Goal: Information Seeking & Learning: Learn about a topic

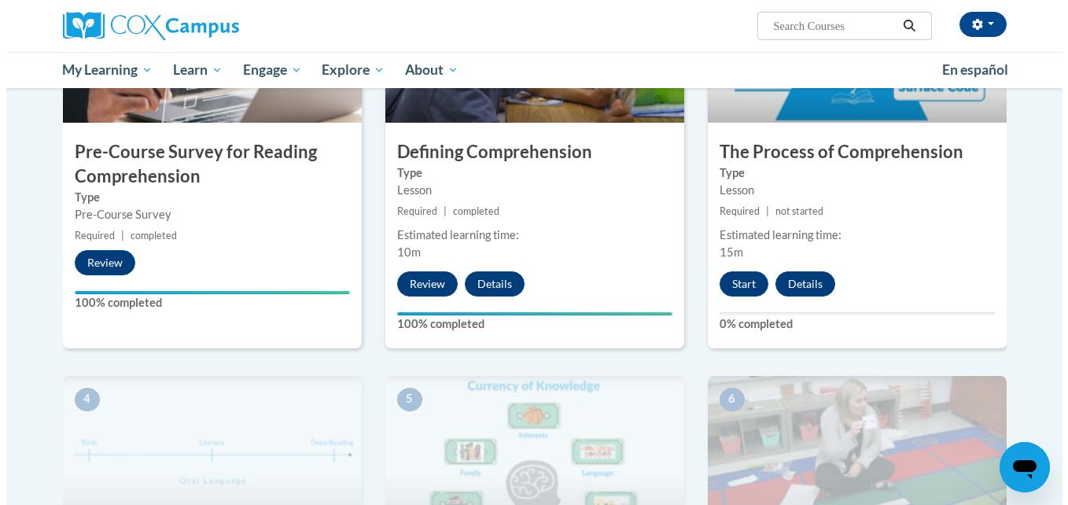
scroll to position [448, 0]
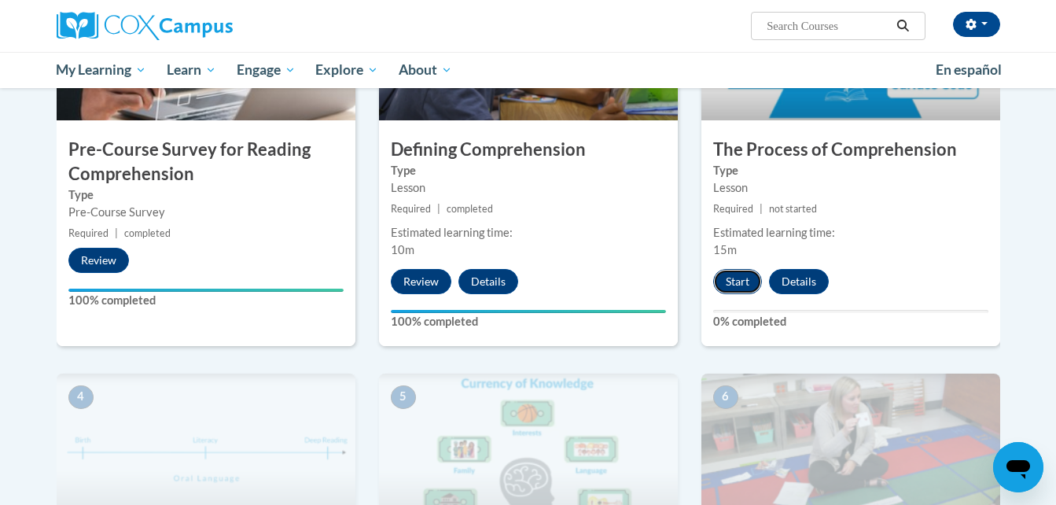
click at [728, 271] on button "Start" at bounding box center [737, 281] width 49 height 25
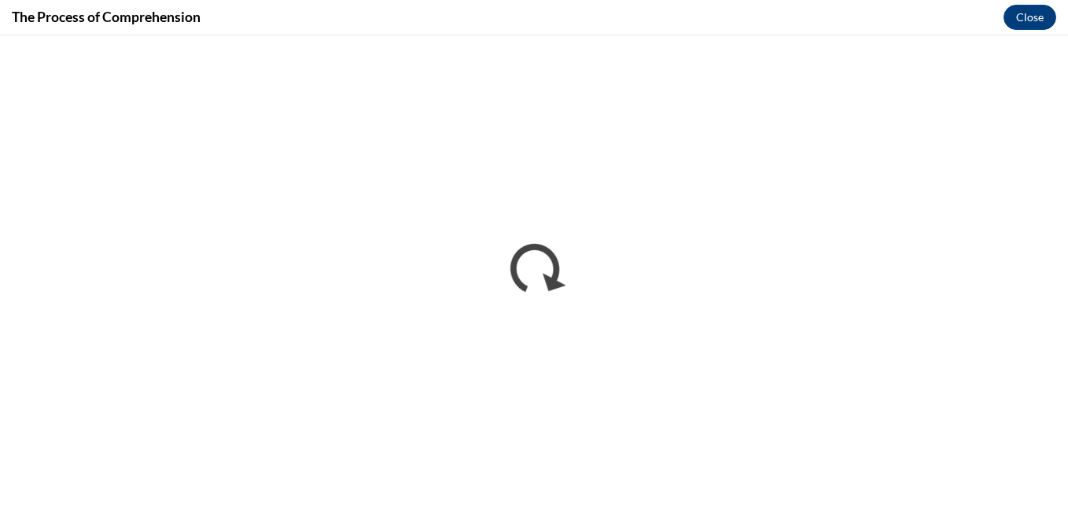
scroll to position [0, 0]
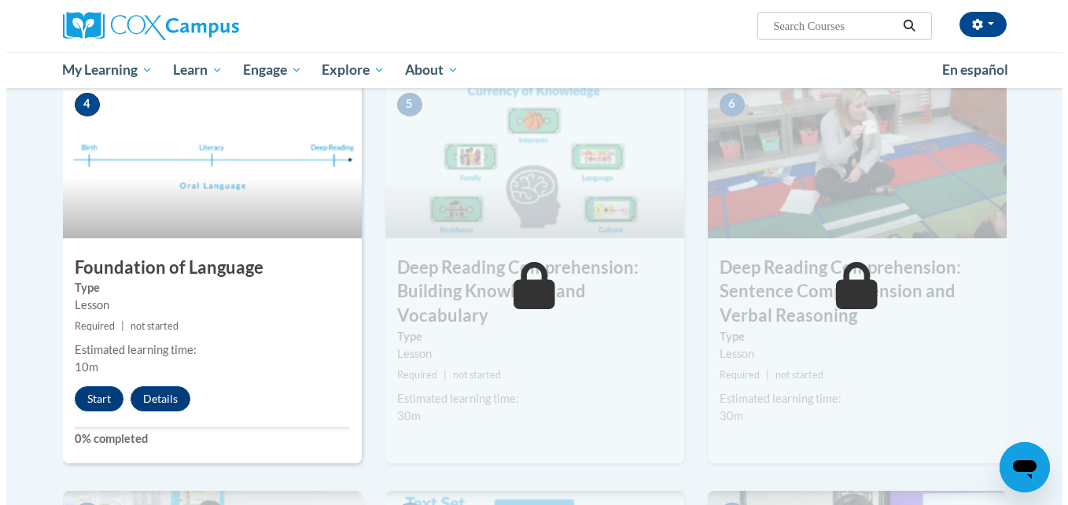
scroll to position [741, 0]
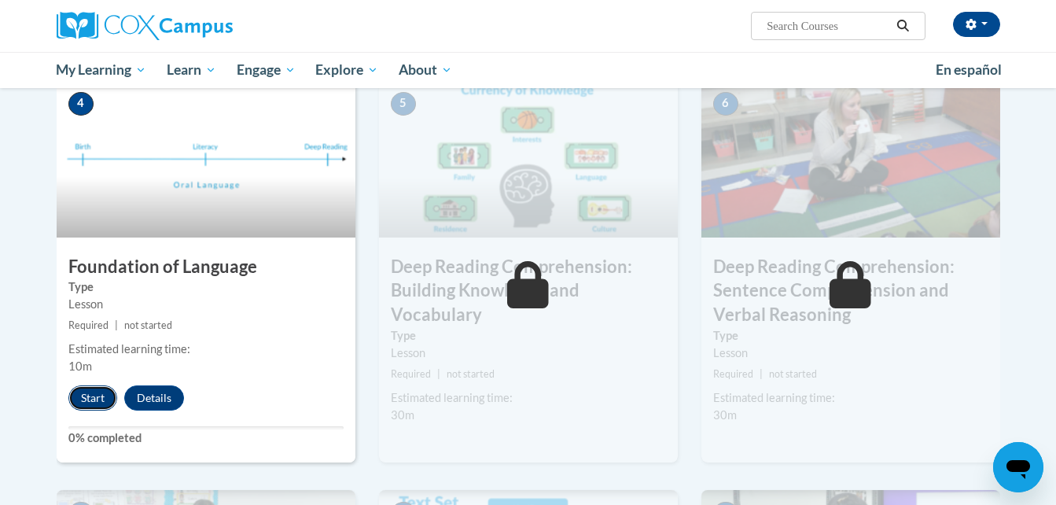
click at [100, 393] on button "Start" at bounding box center [92, 397] width 49 height 25
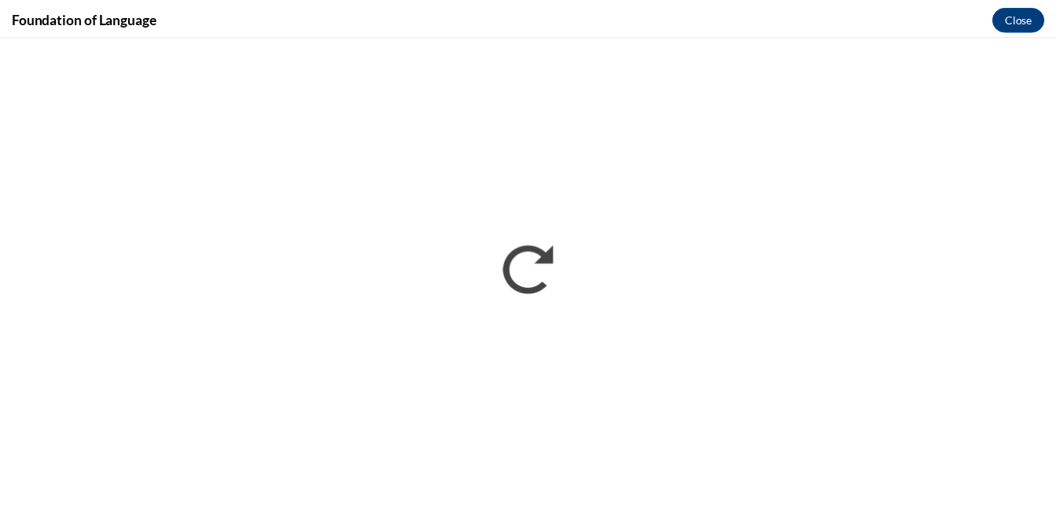
scroll to position [0, 0]
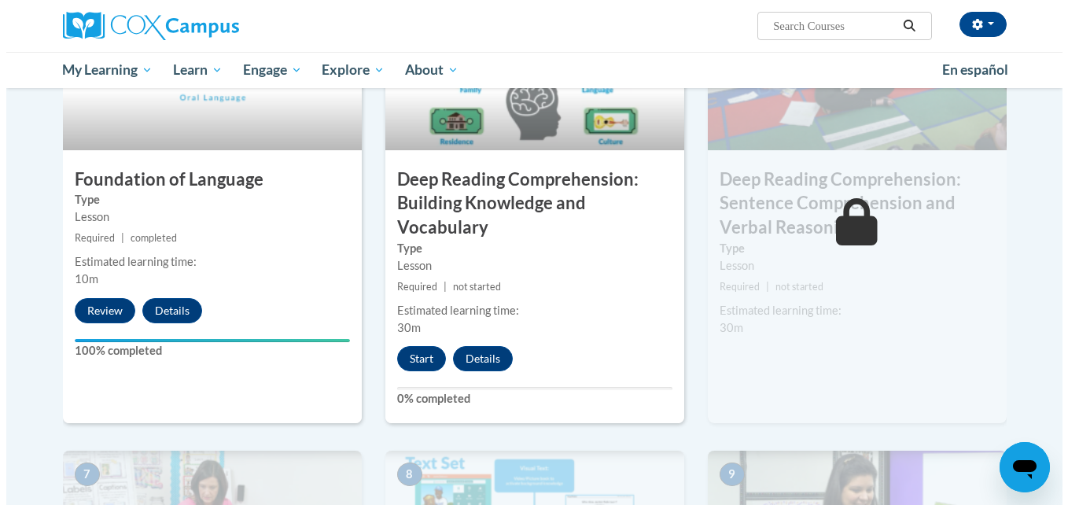
scroll to position [829, 0]
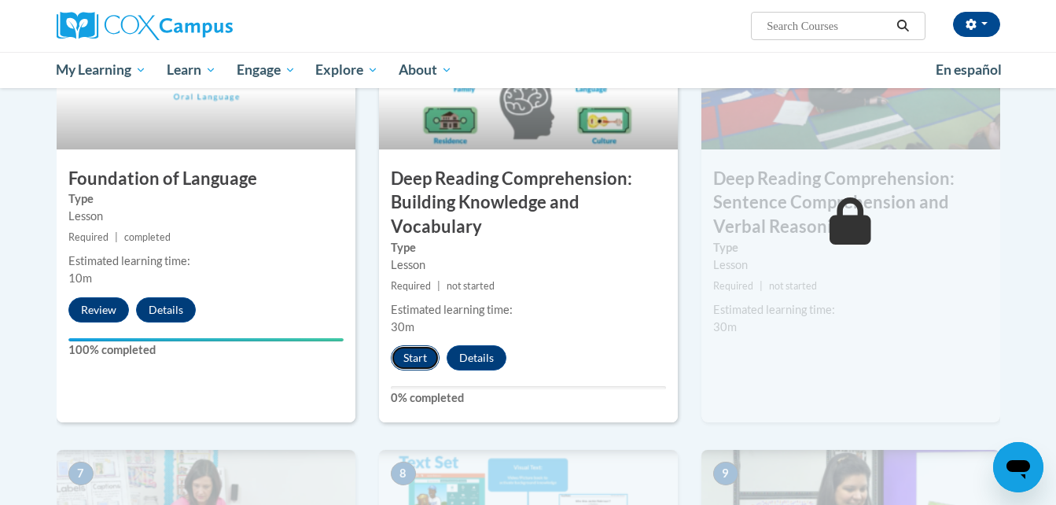
click at [411, 354] on button "Start" at bounding box center [415, 357] width 49 height 25
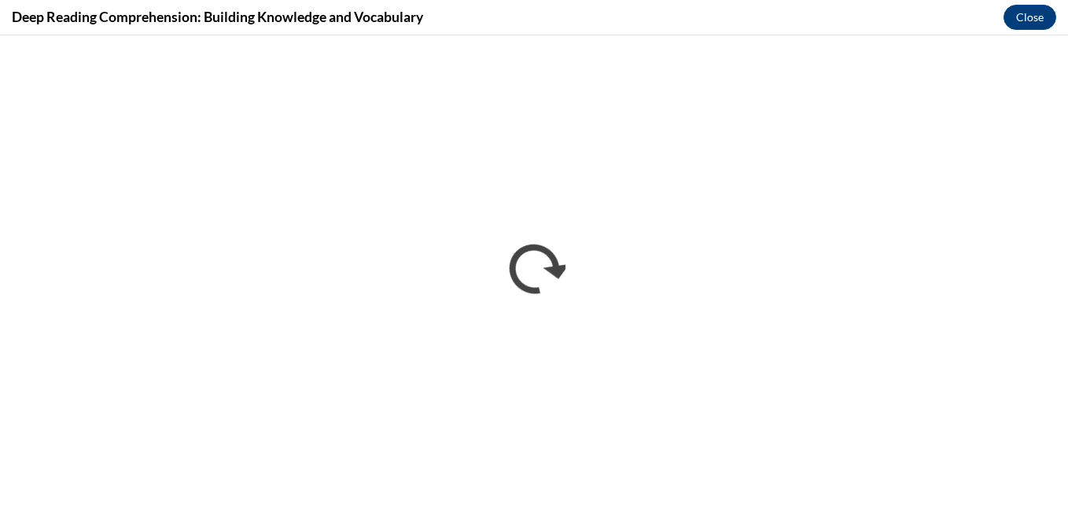
scroll to position [0, 0]
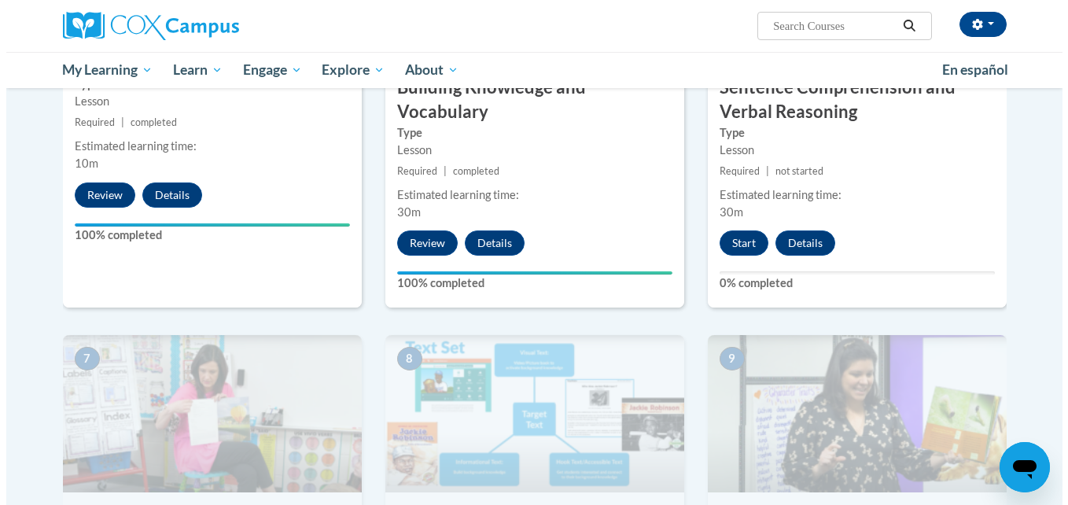
scroll to position [943, 0]
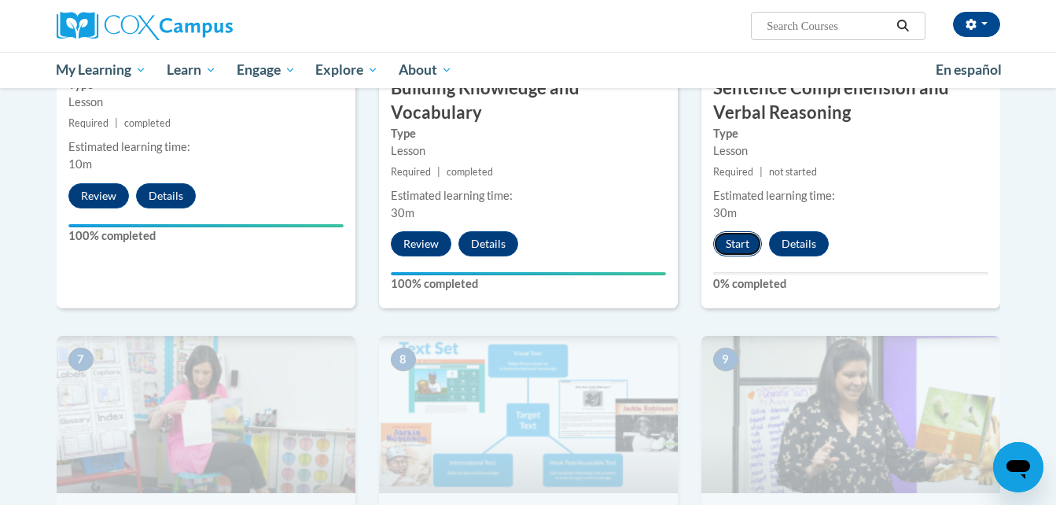
click at [745, 247] on button "Start" at bounding box center [737, 243] width 49 height 25
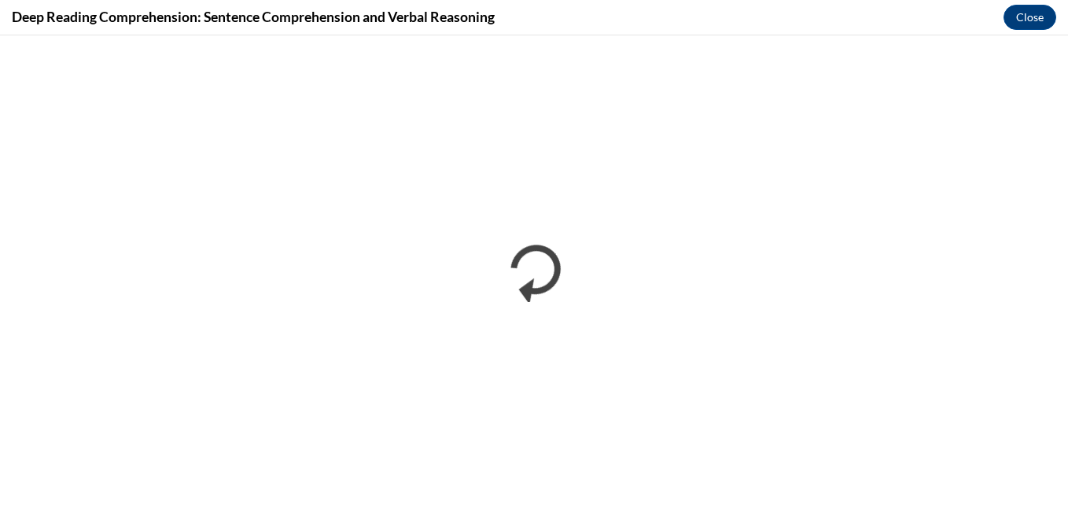
scroll to position [0, 0]
